Goal: Task Accomplishment & Management: Use online tool/utility

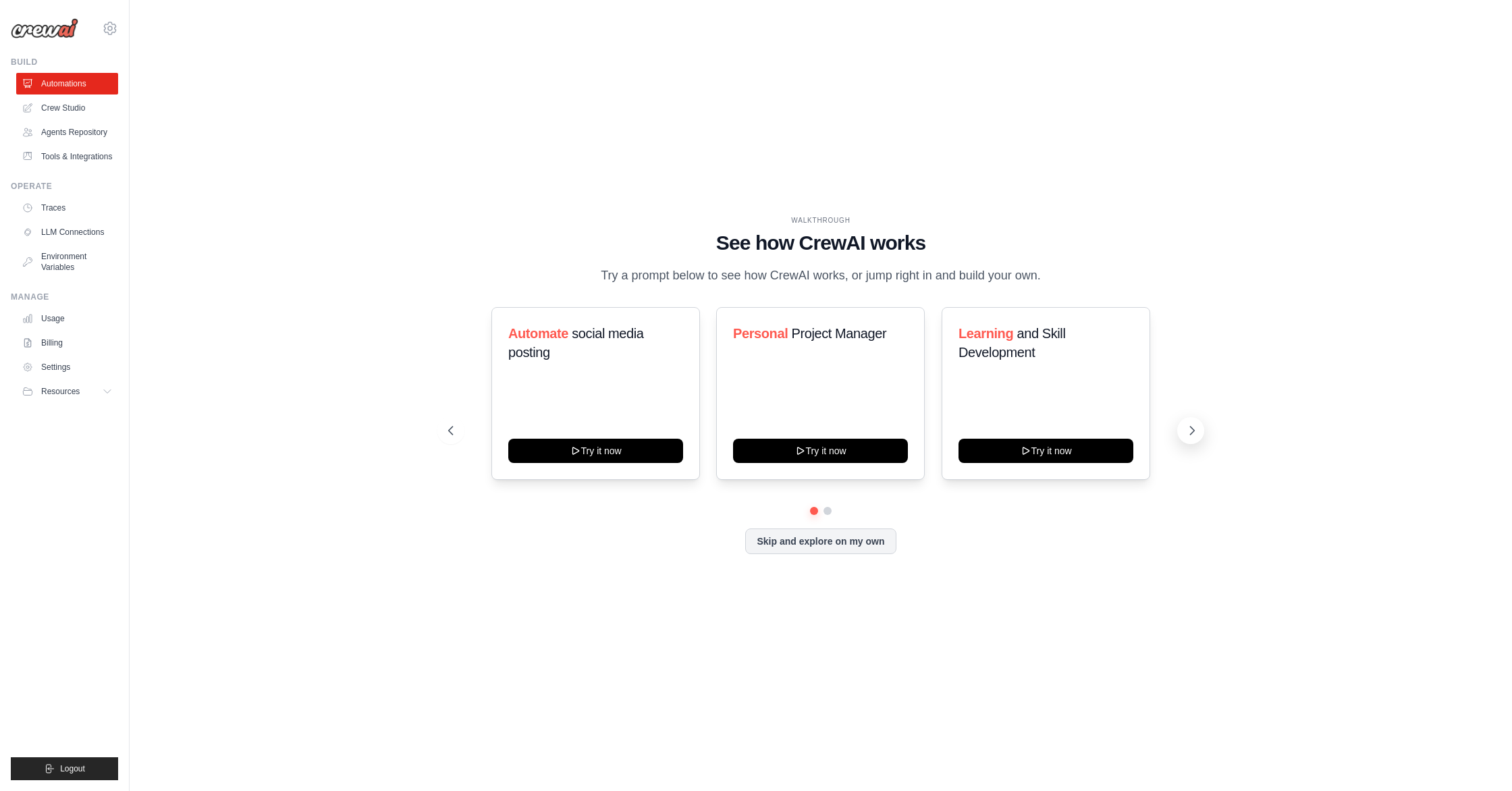
click at [1185, 444] on button at bounding box center [1190, 430] width 27 height 27
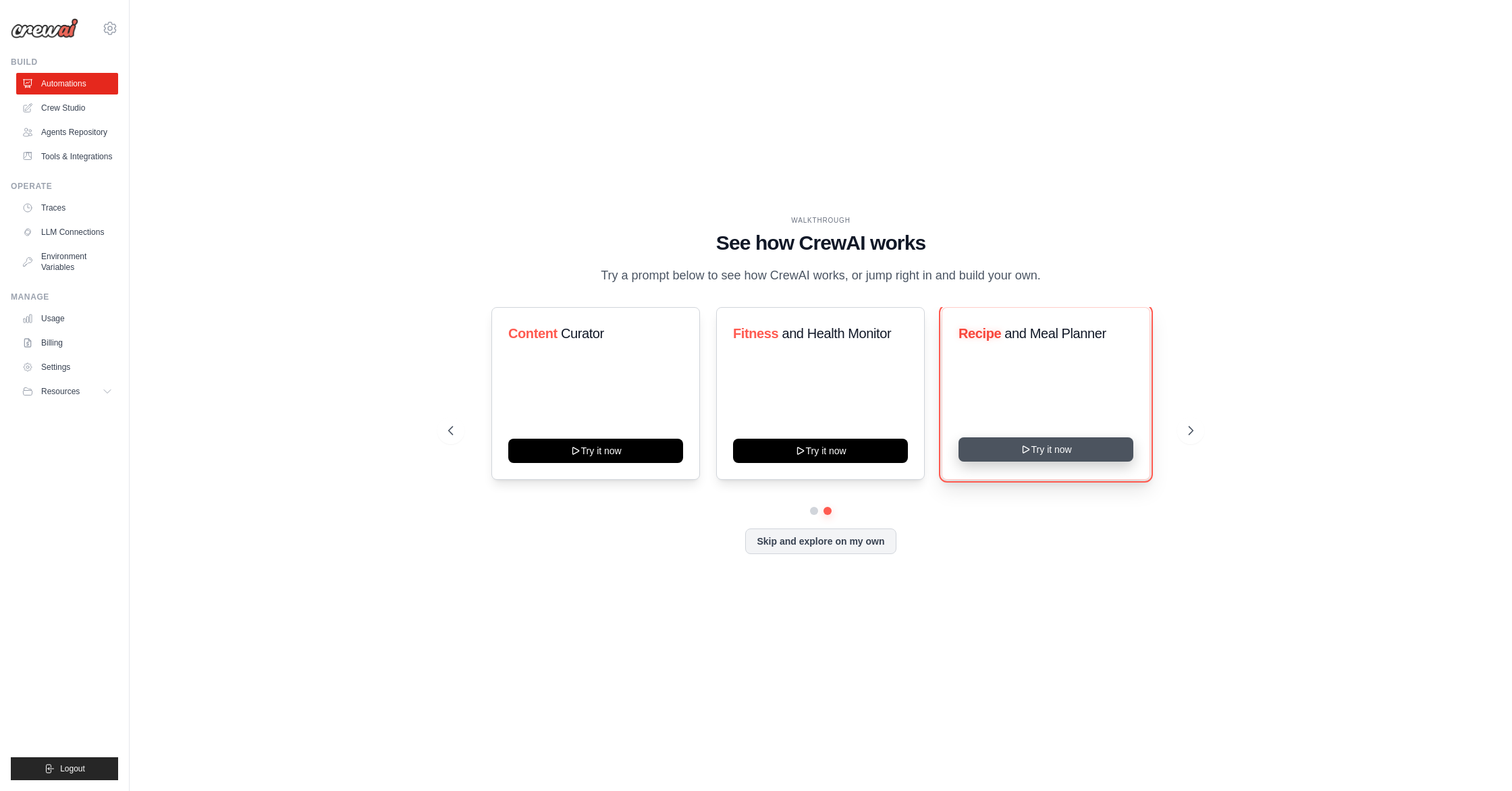
click at [1073, 461] on button "Try it now" at bounding box center [1046, 449] width 175 height 25
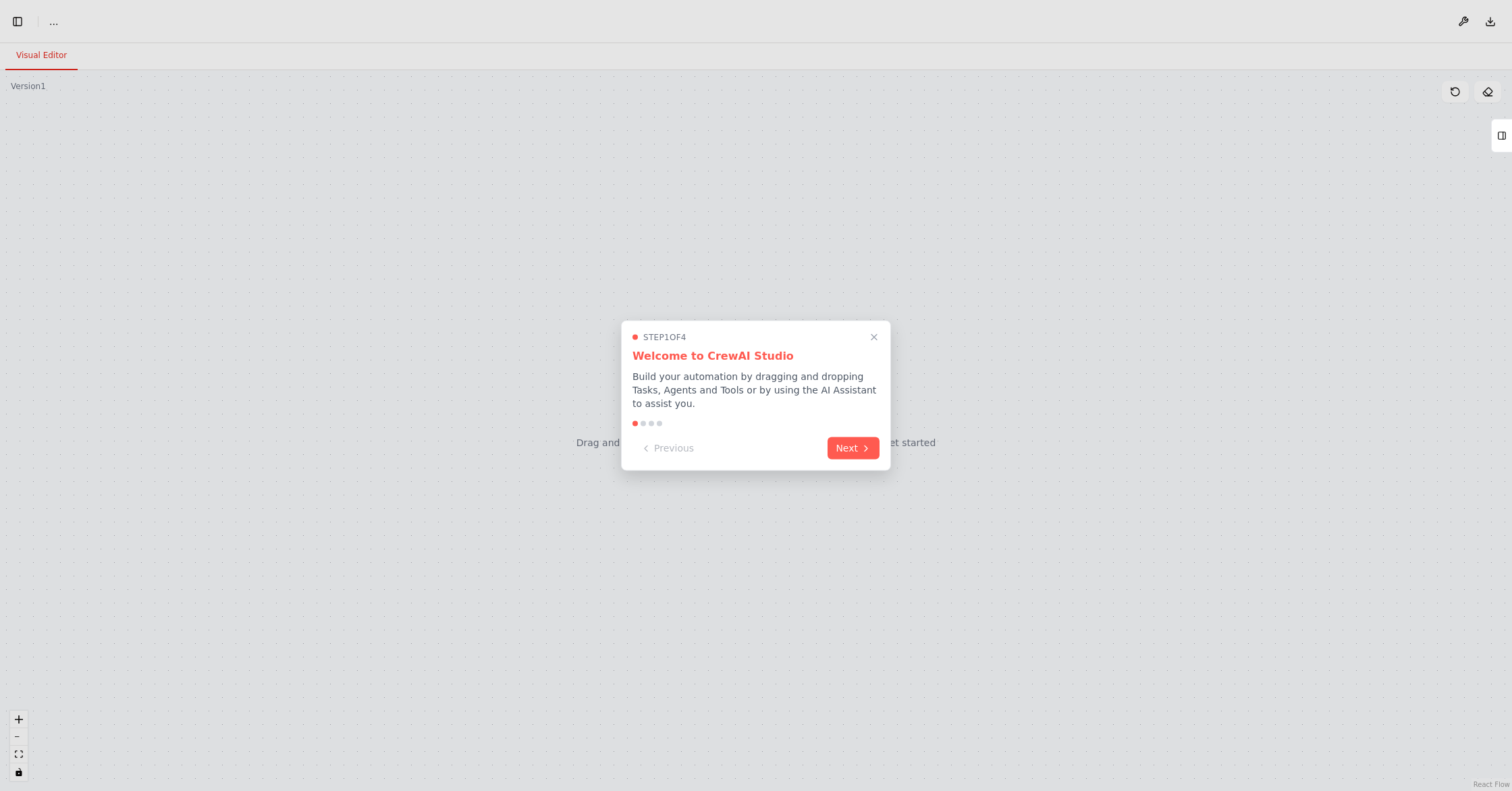
click at [877, 332] on icon "Close walkthrough" at bounding box center [874, 337] width 11 height 11
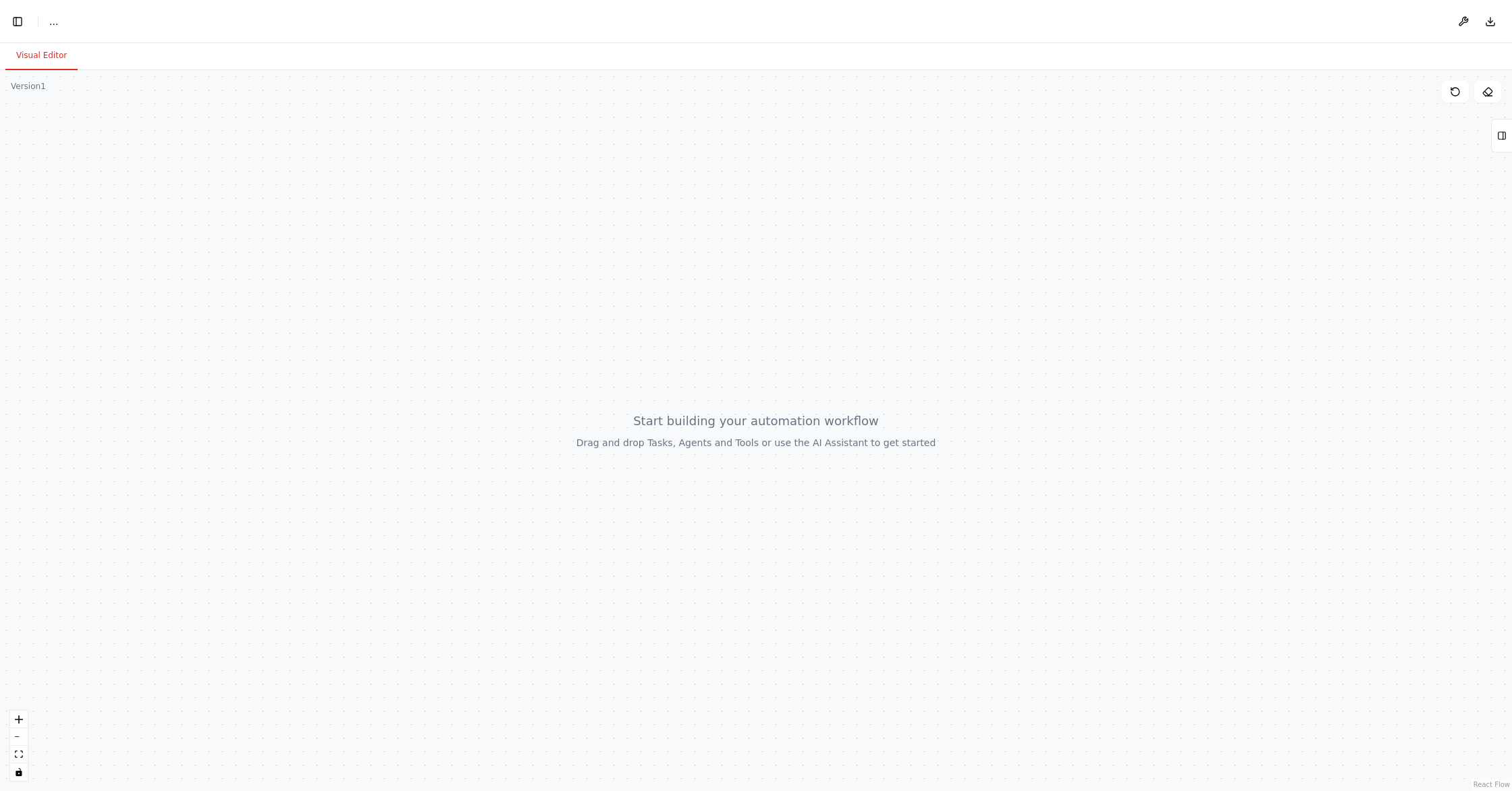
scroll to position [1603, 0]
drag, startPoint x: 680, startPoint y: 299, endPoint x: 777, endPoint y: 307, distance: 97.3
click at [778, 307] on div at bounding box center [756, 430] width 1512 height 720
drag, startPoint x: 777, startPoint y: 324, endPoint x: 775, endPoint y: 367, distance: 43.0
click at [775, 367] on div at bounding box center [756, 430] width 1512 height 720
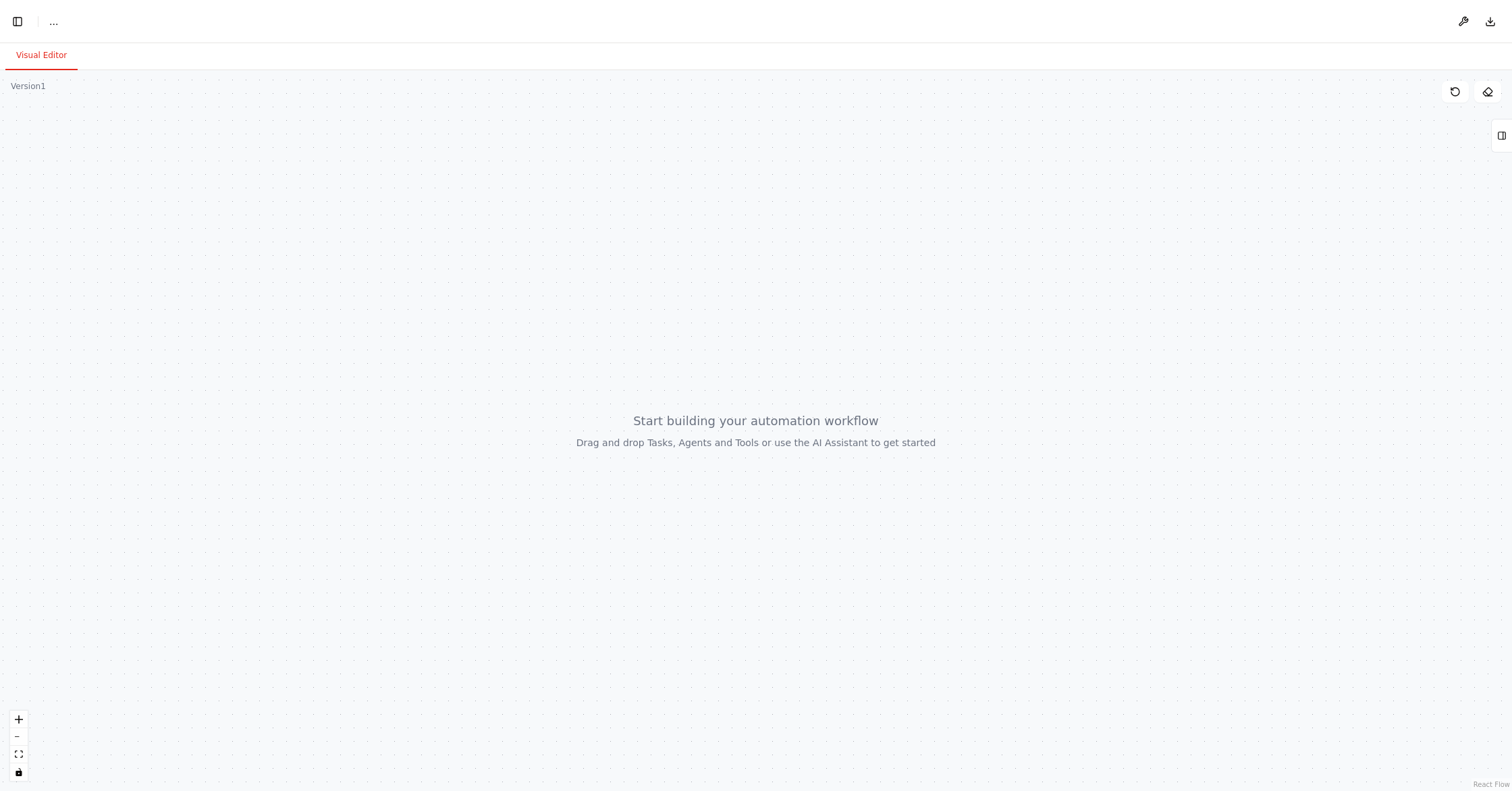
drag, startPoint x: 776, startPoint y: 367, endPoint x: 783, endPoint y: 330, distance: 37.7
click at [783, 330] on div at bounding box center [756, 430] width 1512 height 720
click at [1451, 90] on icon at bounding box center [1455, 92] width 11 height 11
drag, startPoint x: 1102, startPoint y: 348, endPoint x: 1111, endPoint y: 343, distance: 10.3
click at [1102, 347] on div at bounding box center [756, 430] width 1512 height 720
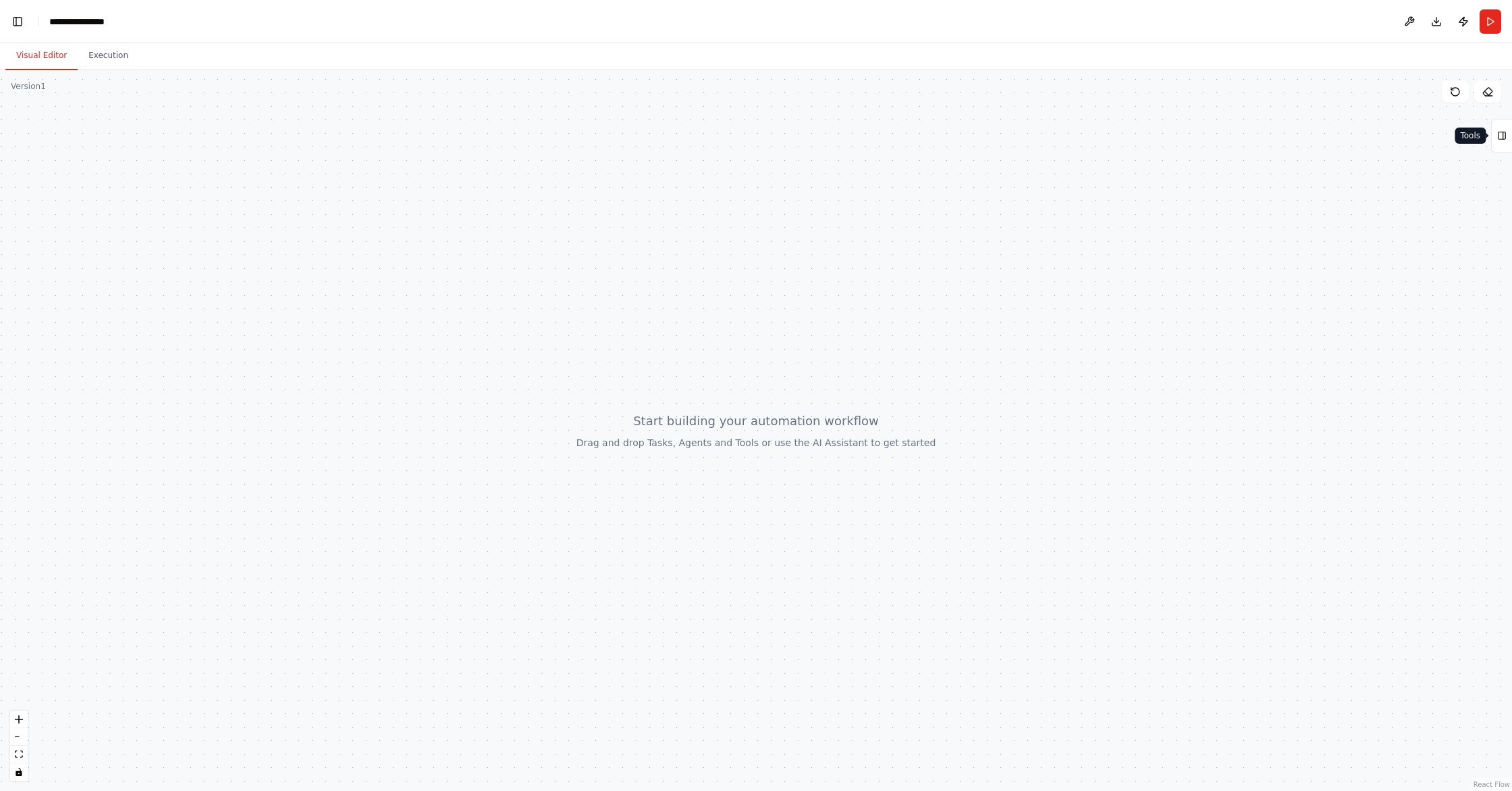
click at [1508, 131] on button "Tools" at bounding box center [1501, 136] width 21 height 34
click at [1500, 136] on icon at bounding box center [1500, 136] width 0 height 7
click at [1500, 135] on icon at bounding box center [1501, 136] width 9 height 22
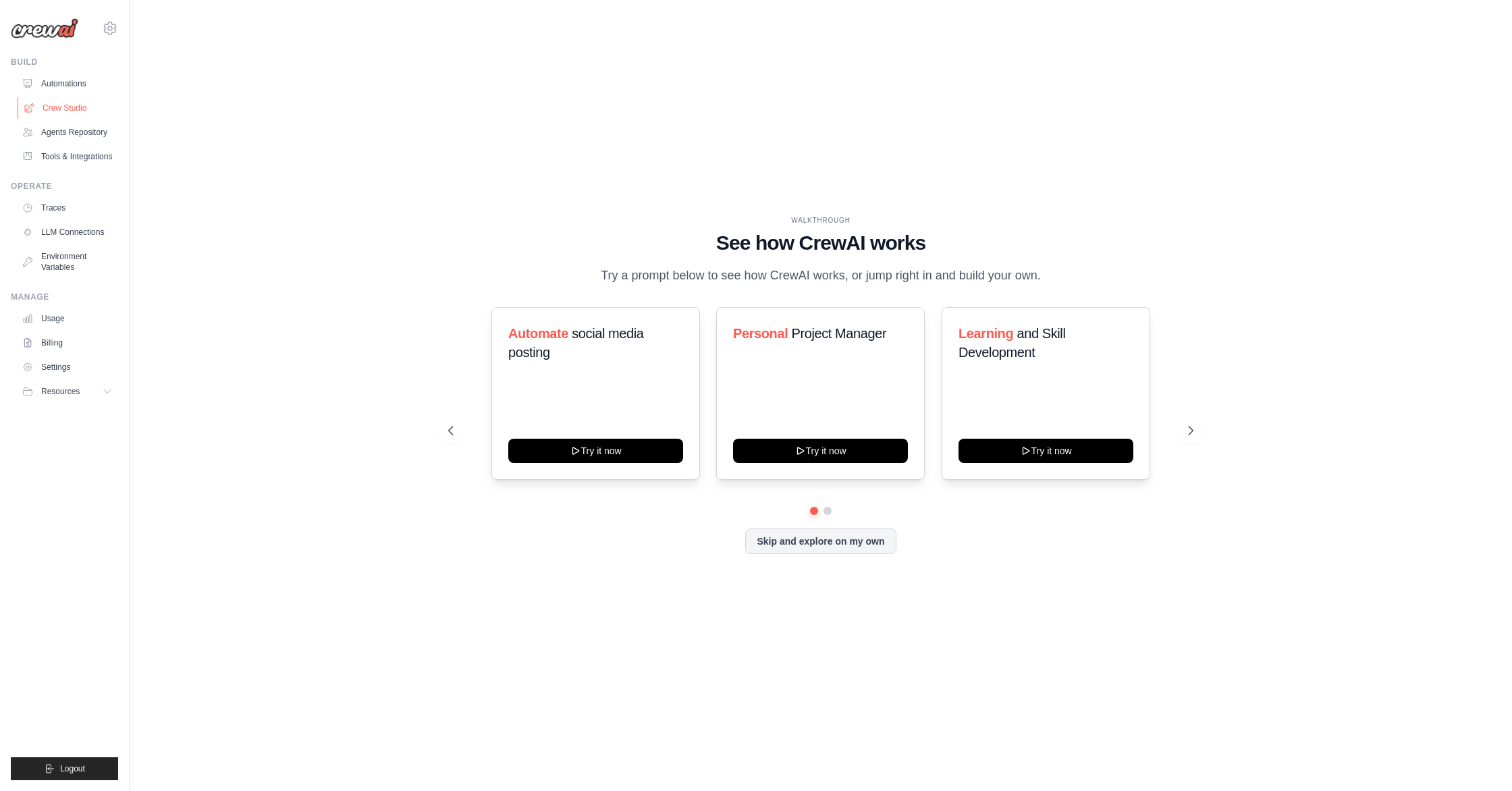
click at [53, 100] on link "Crew Studio" at bounding box center [68, 108] width 102 height 22
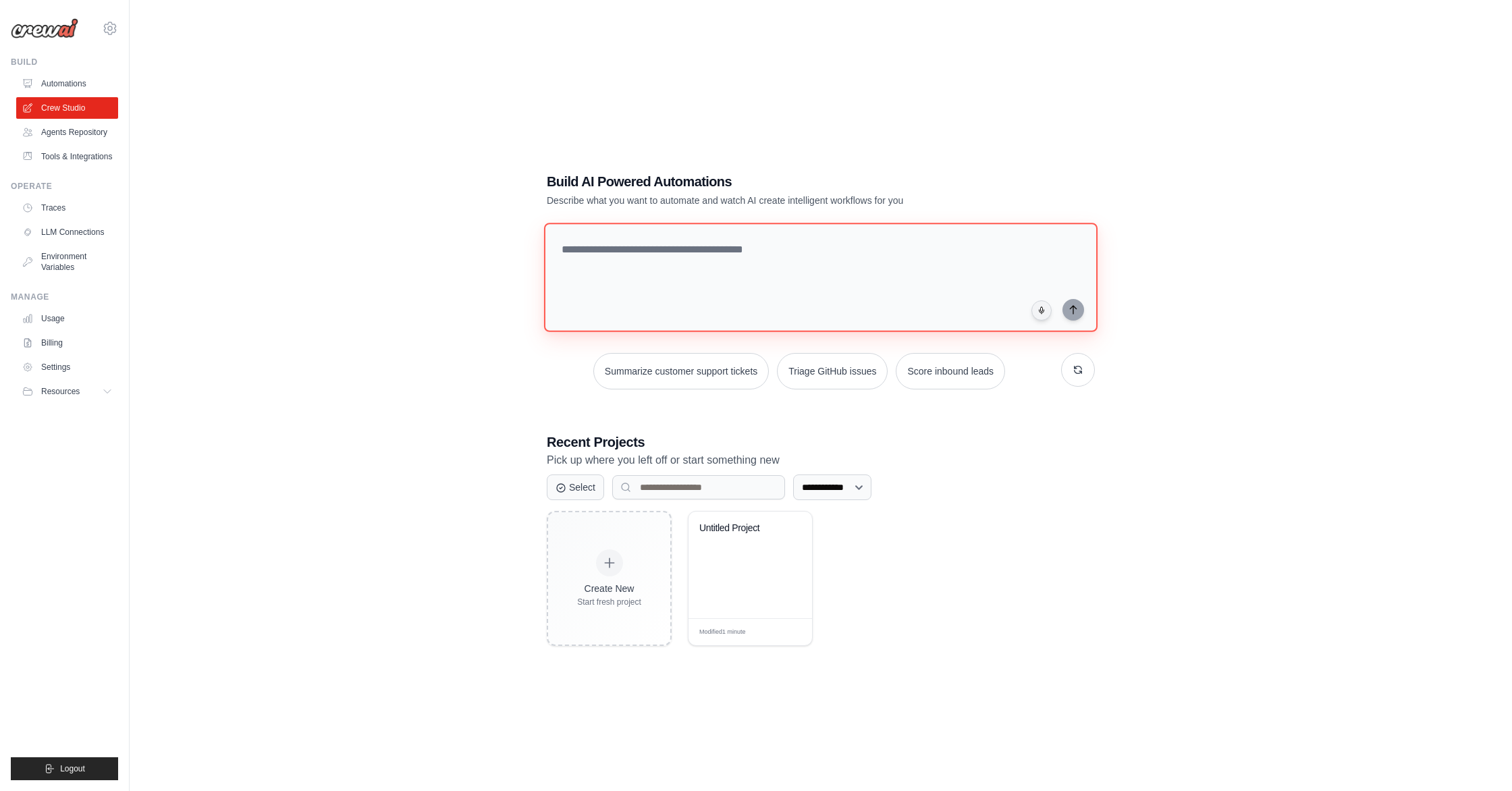
click at [671, 257] on textarea at bounding box center [820, 278] width 553 height 110
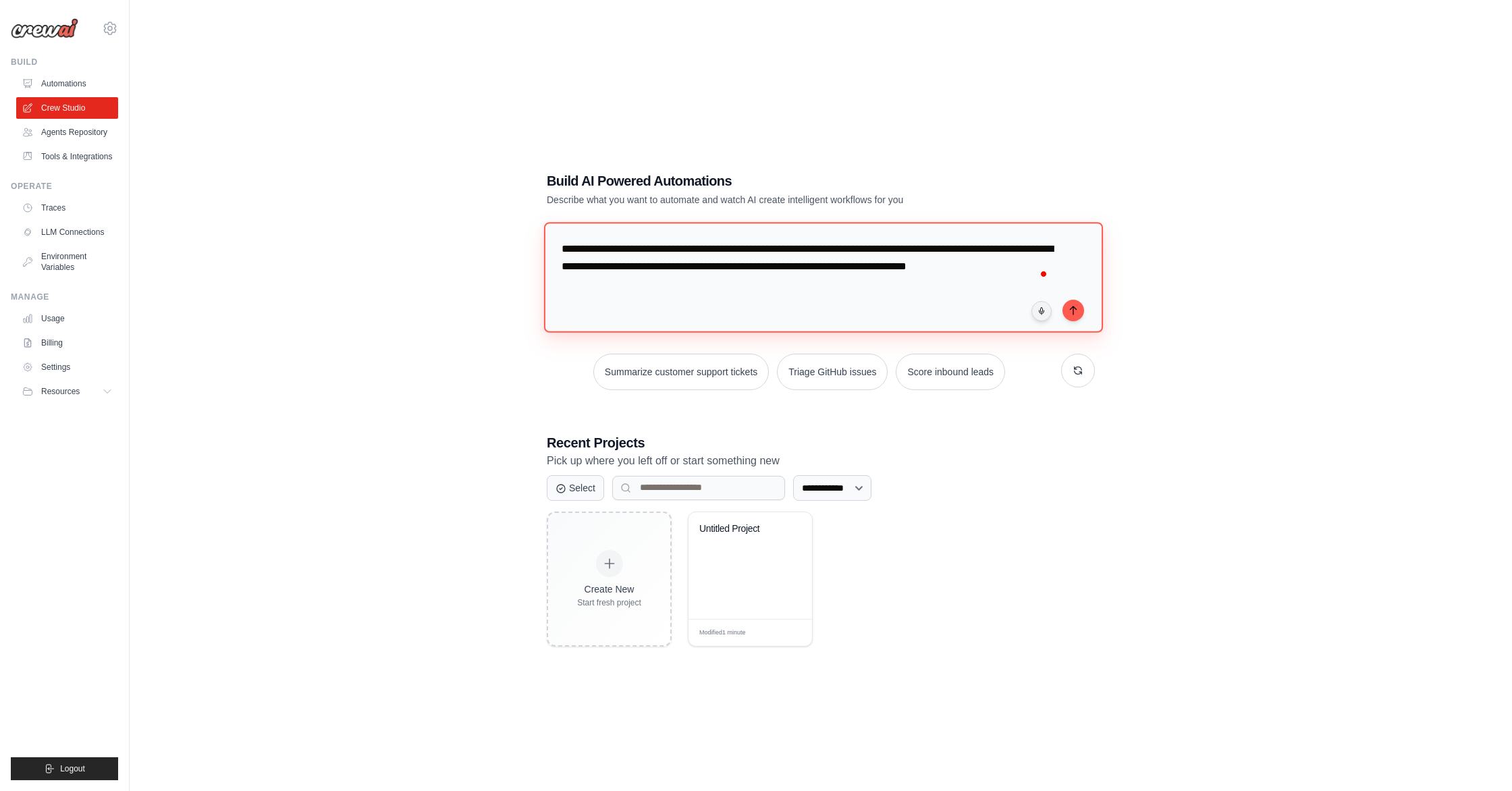
click at [594, 286] on textarea "**********" at bounding box center [823, 277] width 559 height 110
click at [656, 289] on textarea "**********" at bounding box center [823, 277] width 559 height 110
drag, startPoint x: 664, startPoint y: 289, endPoint x: 537, endPoint y: 243, distance: 135.1
click at [538, 243] on div "**********" at bounding box center [820, 409] width 581 height 518
paste textarea "**********"
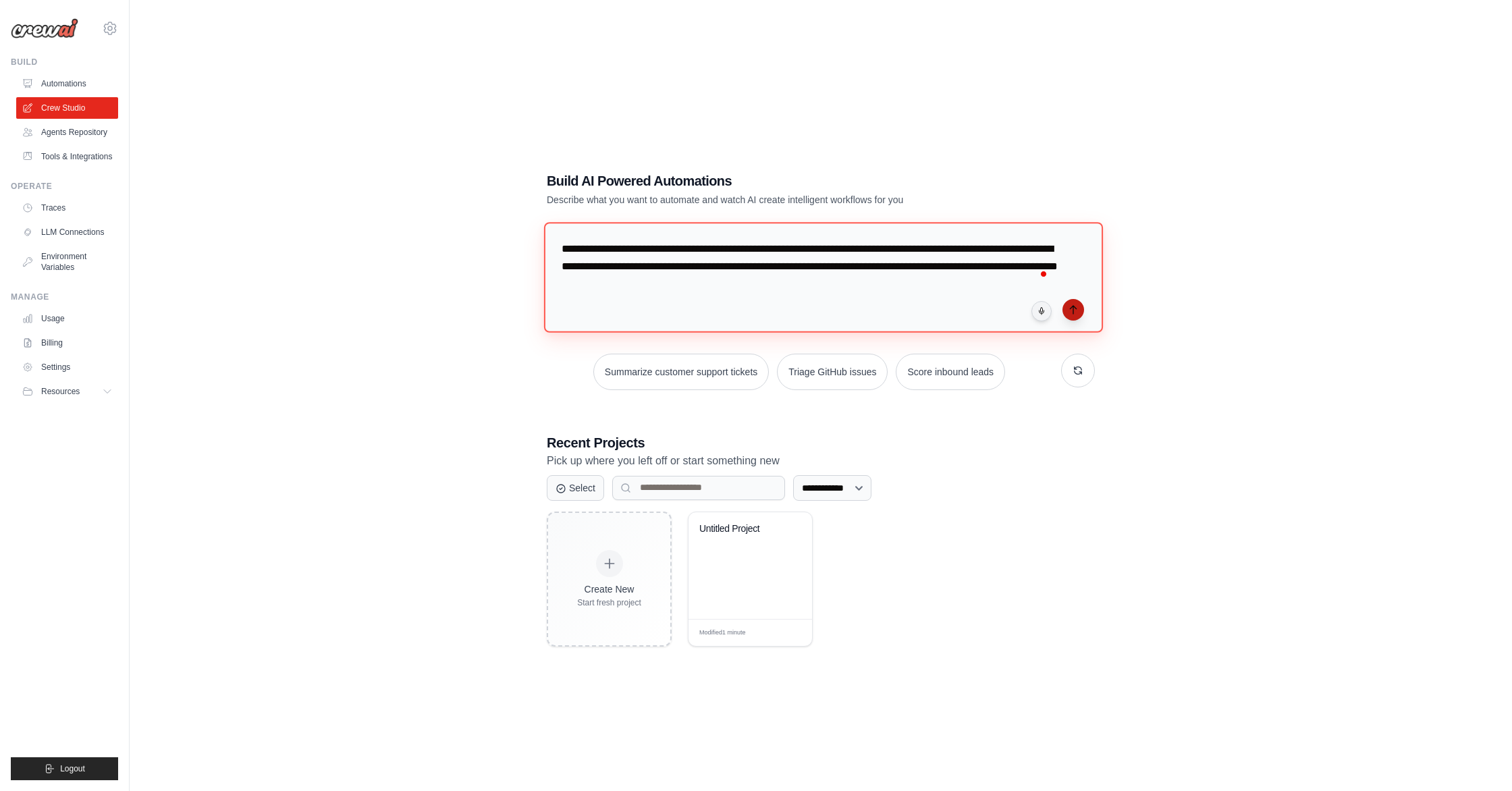
type textarea "**********"
click at [1071, 310] on icon "submit" at bounding box center [1073, 309] width 11 height 11
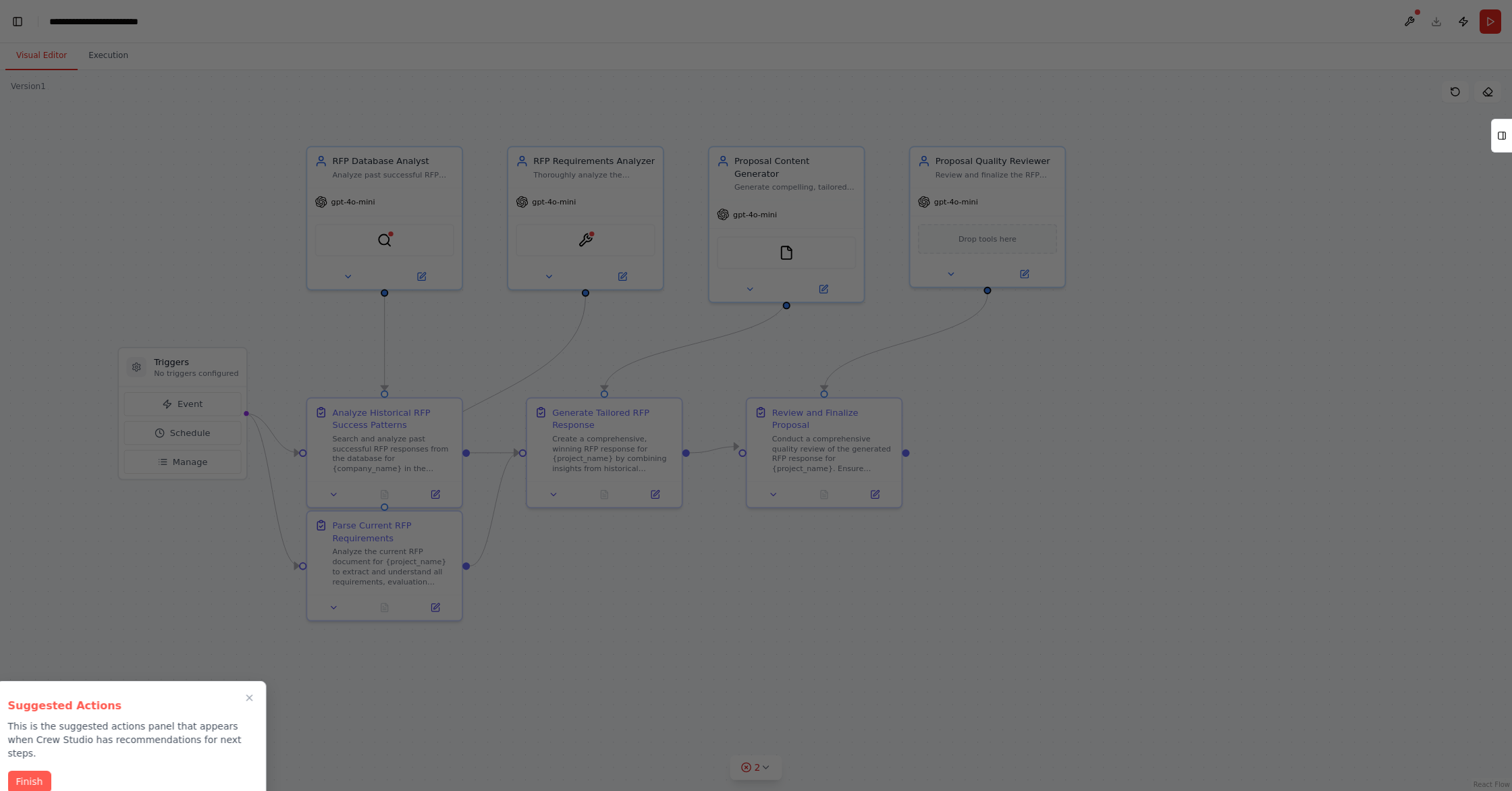
scroll to position [0, 17]
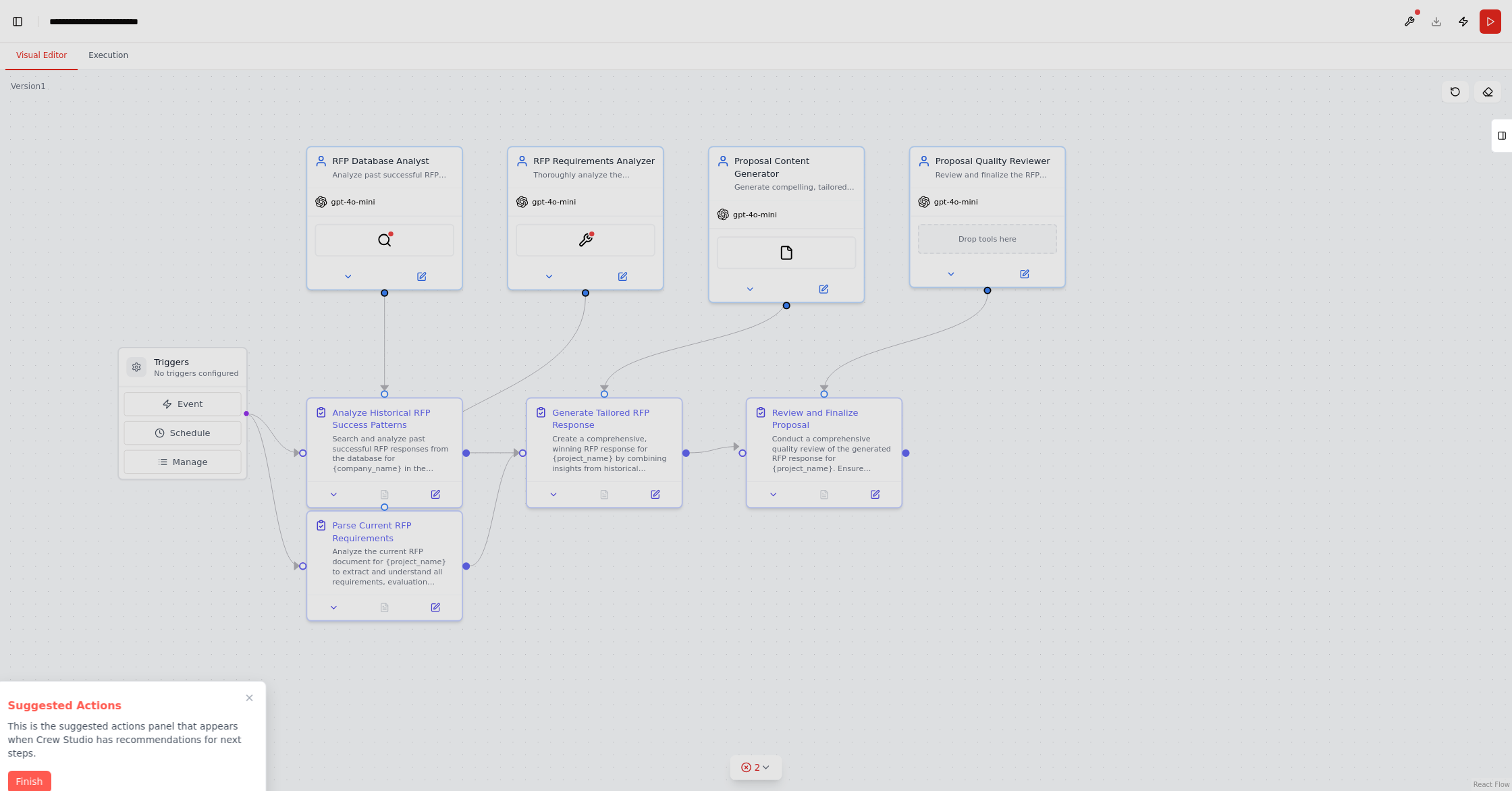
click at [374, 236] on div at bounding box center [756, 395] width 1512 height 791
click at [346, 277] on div at bounding box center [756, 395] width 1512 height 791
click at [26, 769] on button "Finish" at bounding box center [30, 780] width 43 height 22
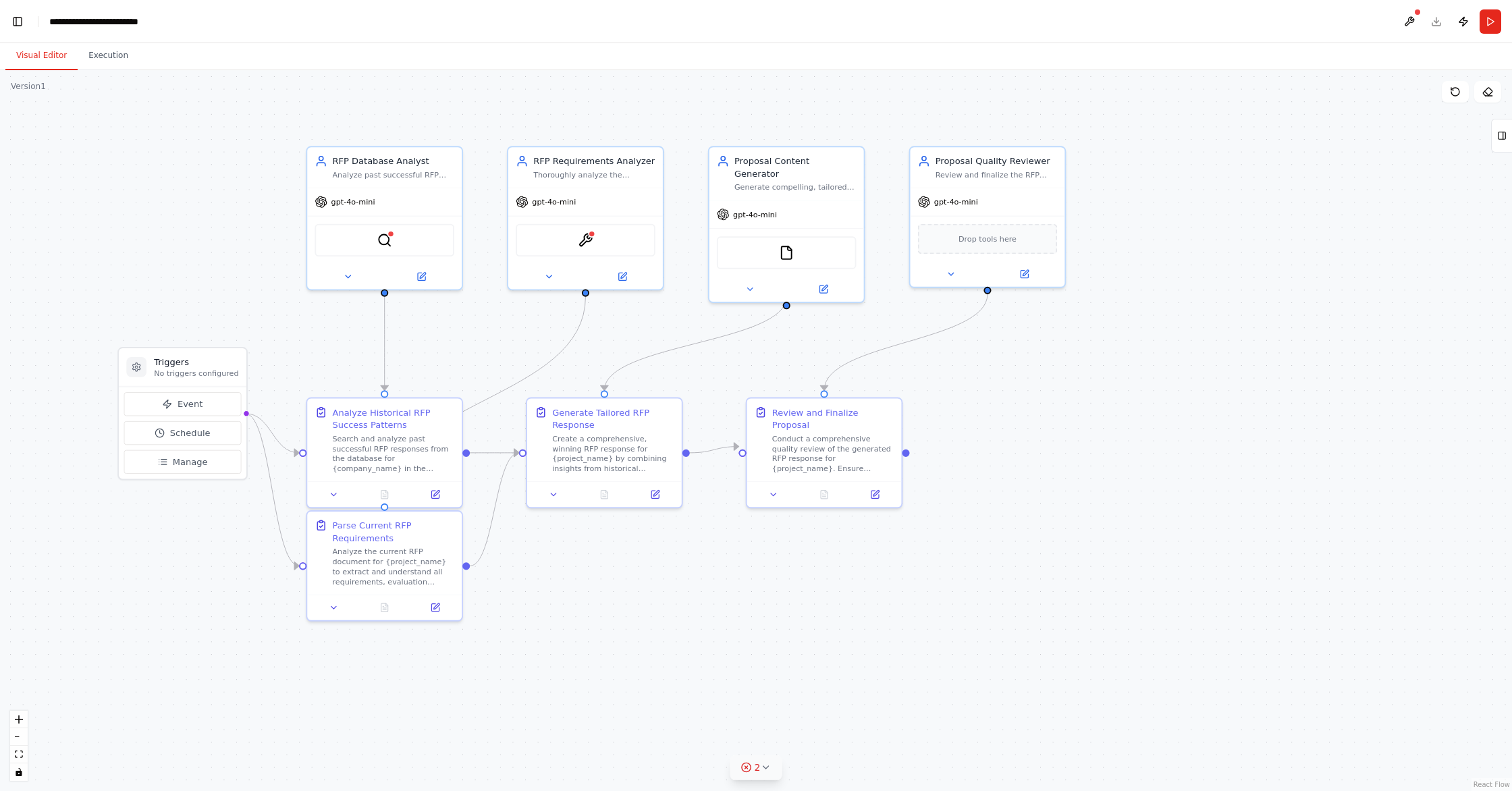
click at [765, 772] on icon at bounding box center [765, 766] width 11 height 11
click at [871, 715] on button at bounding box center [878, 715] width 23 height 16
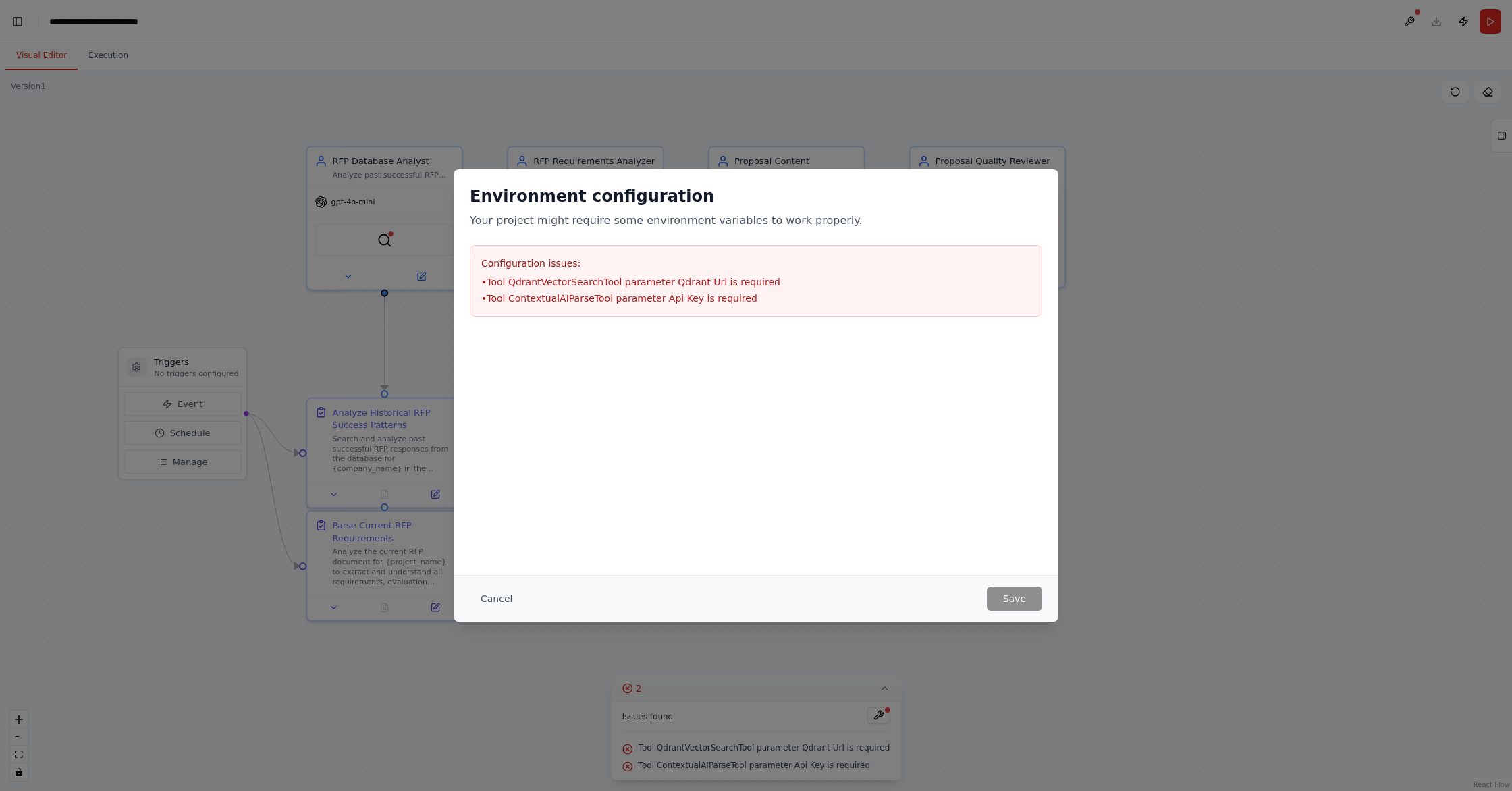
drag, startPoint x: 496, startPoint y: 593, endPoint x: 472, endPoint y: 566, distance: 36.1
click at [495, 593] on button "Cancel" at bounding box center [496, 598] width 53 height 25
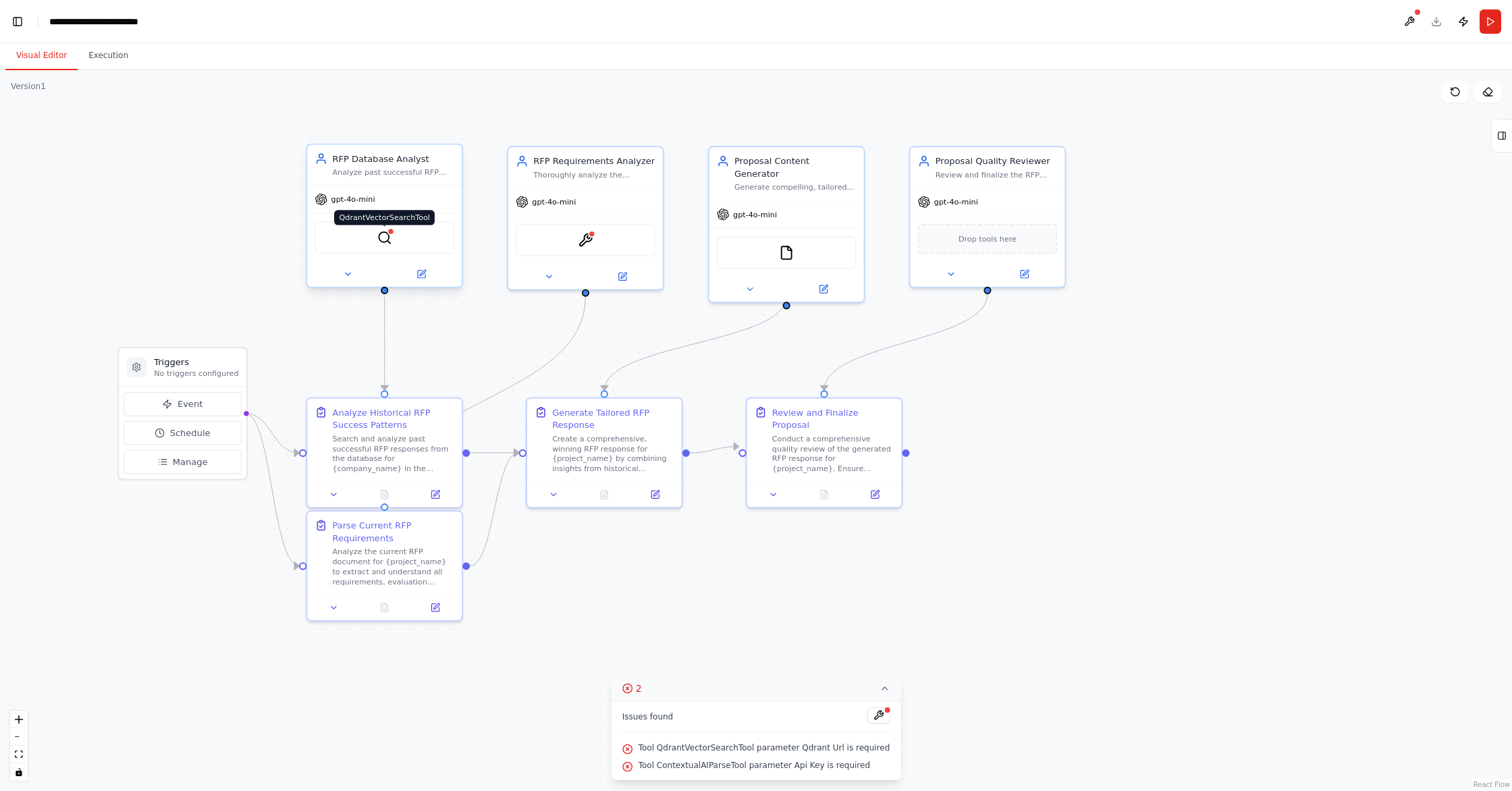
click at [388, 244] on img at bounding box center [384, 237] width 15 height 15
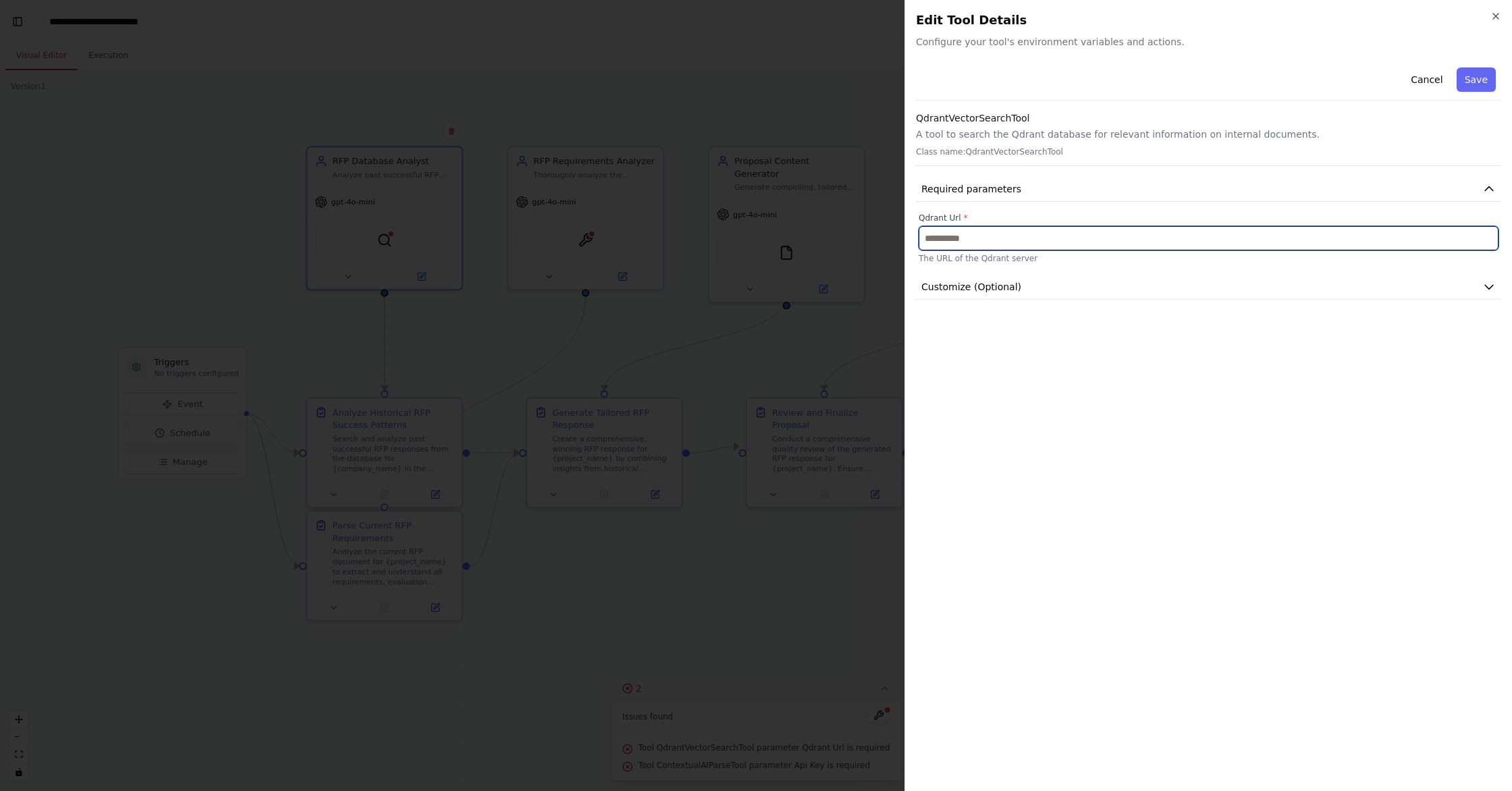
click at [1102, 242] on input "text" at bounding box center [1208, 238] width 580 height 25
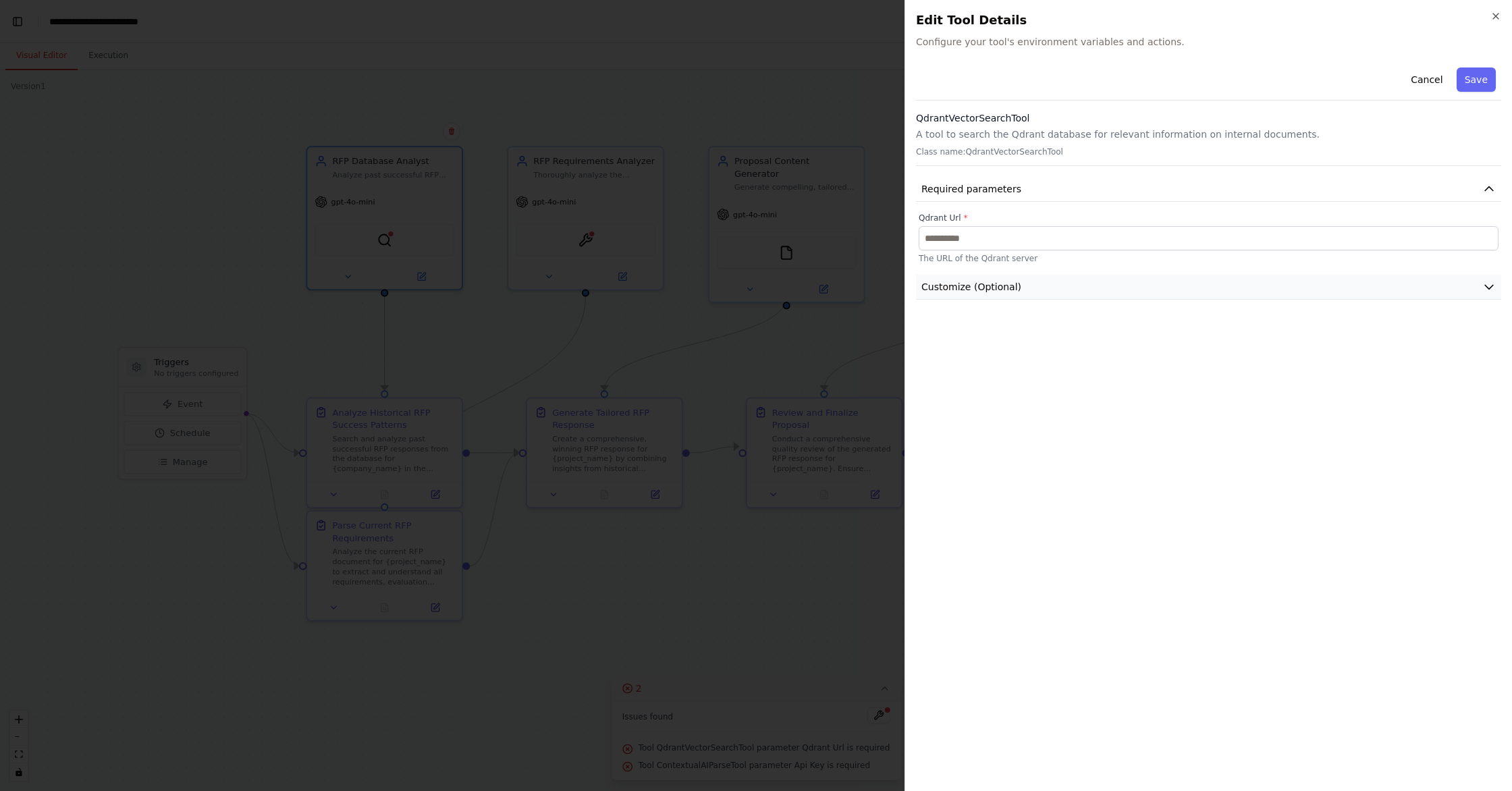
click at [1003, 291] on span "Customize (Optional)" at bounding box center [971, 286] width 100 height 14
click at [1002, 291] on span "Customize (Optional)" at bounding box center [971, 286] width 100 height 14
click at [1423, 81] on button "Cancel" at bounding box center [1426, 80] width 48 height 25
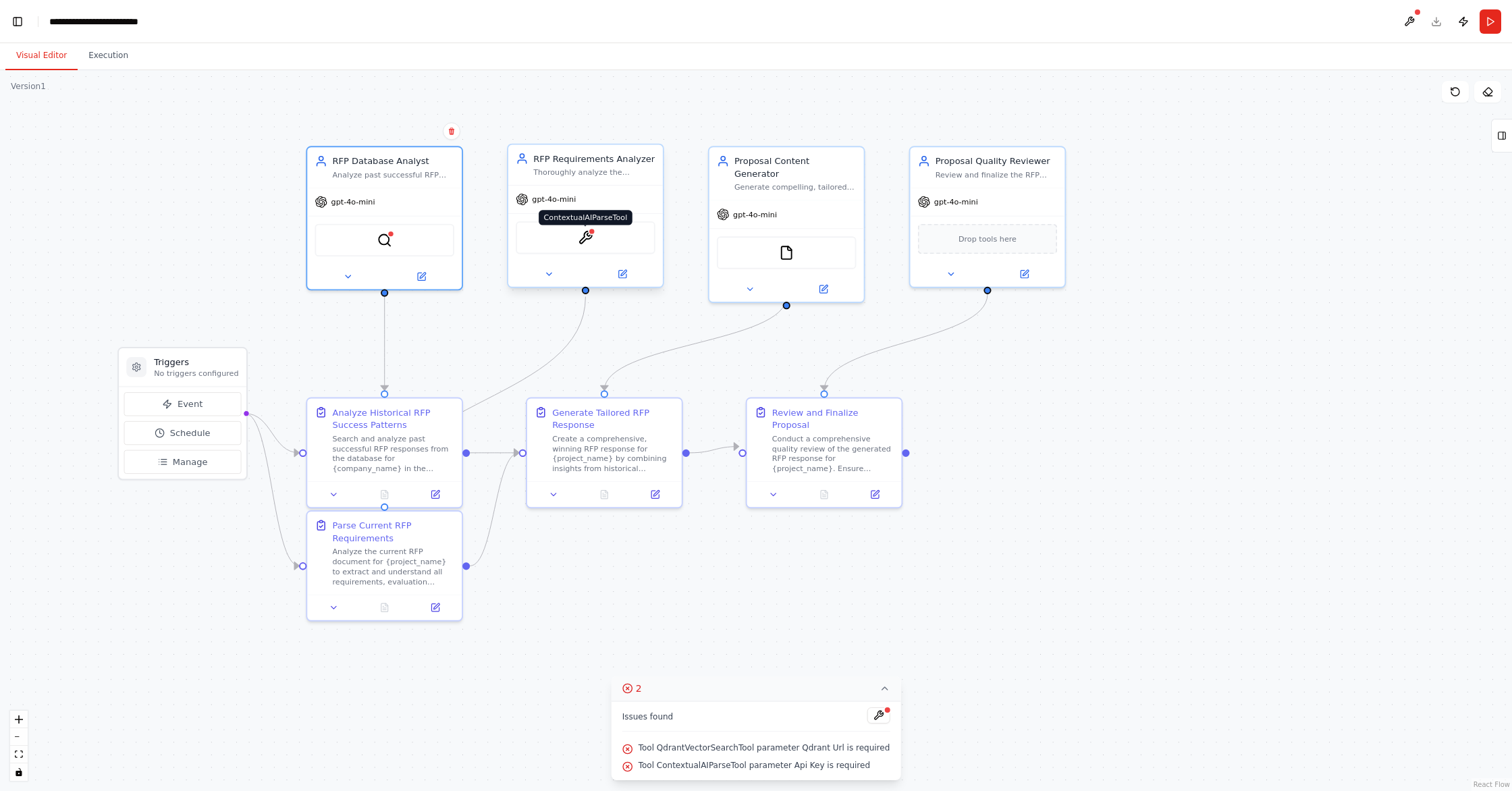
click at [586, 234] on img at bounding box center [585, 237] width 15 height 15
click at [586, 243] on img at bounding box center [585, 237] width 15 height 15
click at [587, 236] on img at bounding box center [585, 237] width 15 height 15
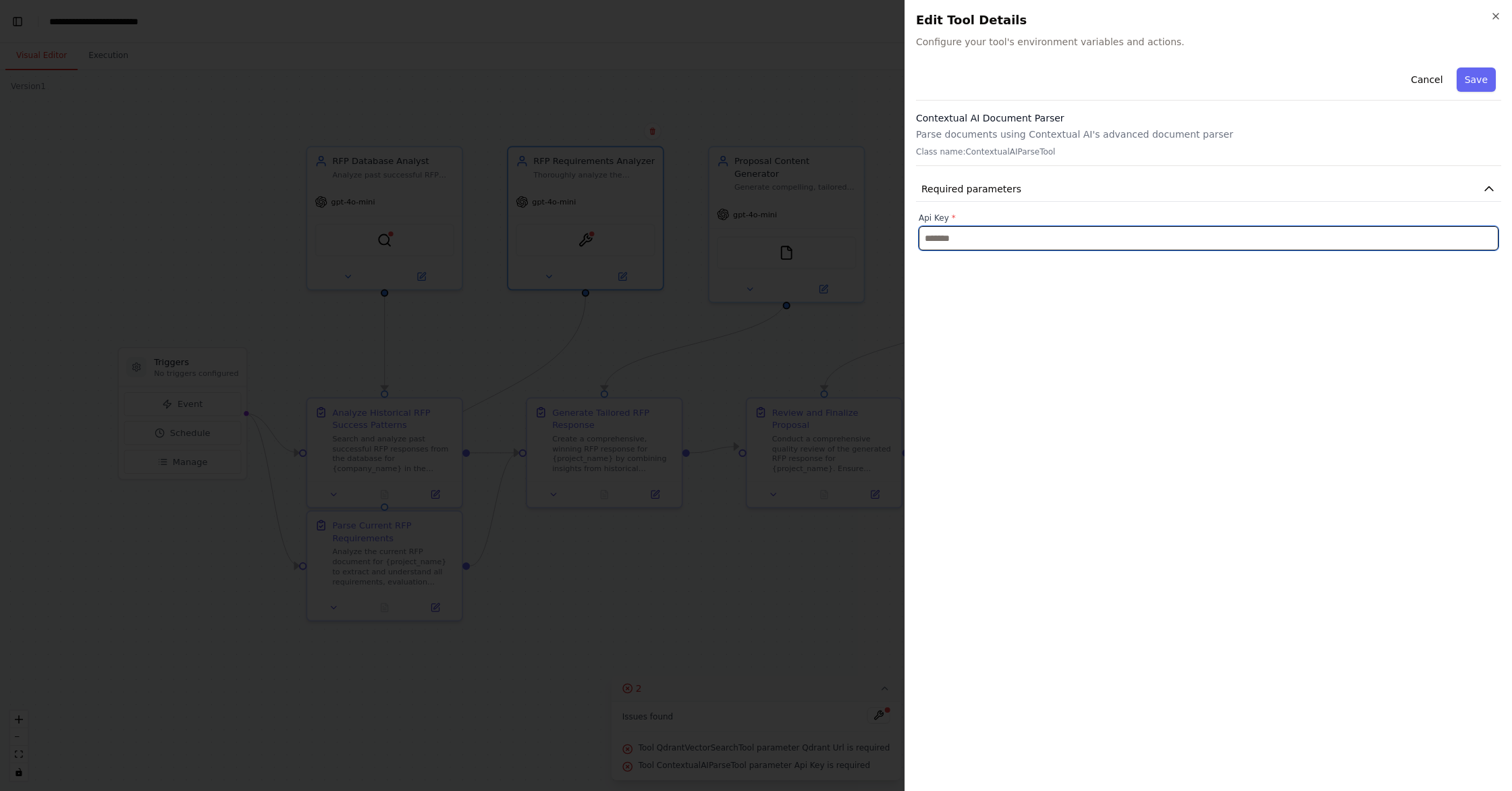
click at [970, 242] on input "text" at bounding box center [1208, 238] width 580 height 25
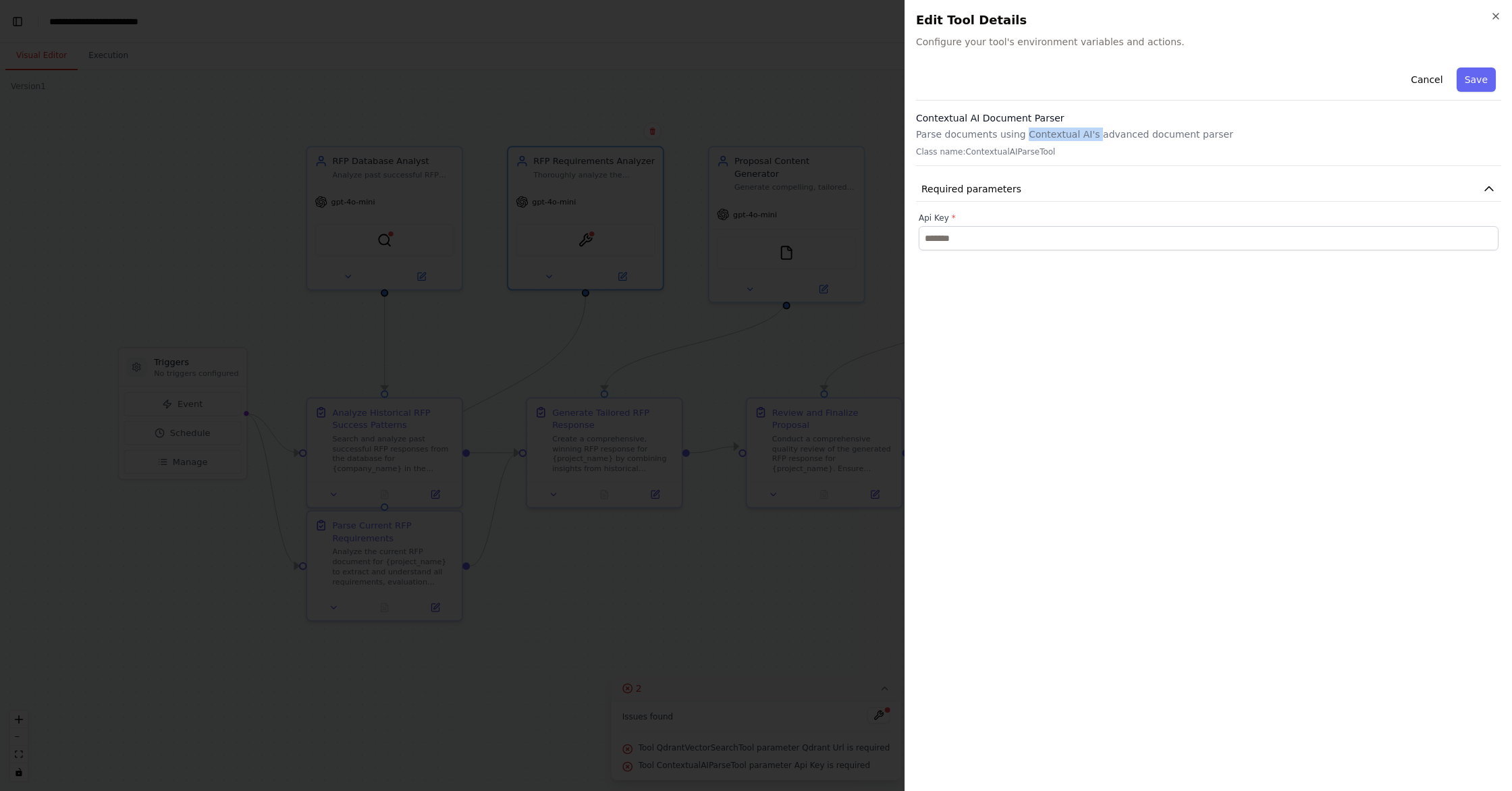
drag, startPoint x: 1021, startPoint y: 133, endPoint x: 1087, endPoint y: 132, distance: 66.0
click at [1087, 132] on p "Parse documents using Contextual AI's advanced document parser" at bounding box center [1208, 134] width 585 height 14
